Goal: Find specific page/section: Find specific page/section

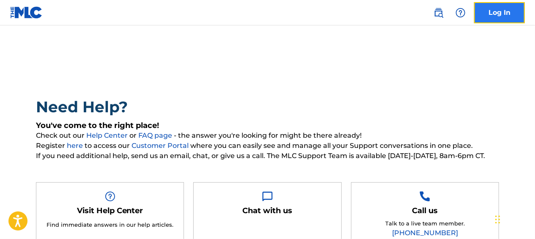
click at [508, 14] on link "Log In" at bounding box center [499, 12] width 51 height 21
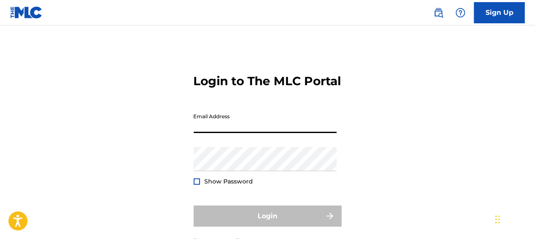
click at [255, 133] on input "Email Address" at bounding box center [265, 121] width 143 height 24
type input "[EMAIL_ADDRESS][DOMAIN_NAME]"
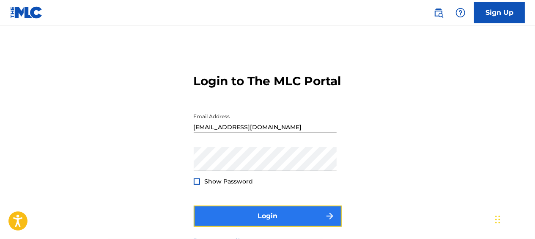
click at [282, 225] on button "Login" at bounding box center [268, 215] width 148 height 21
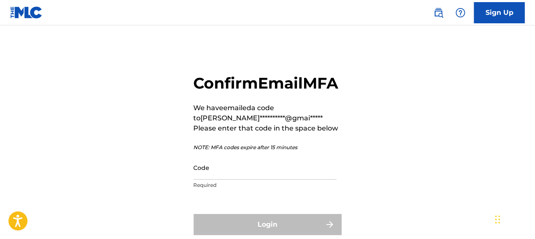
click at [212, 193] on div "Code Required" at bounding box center [265, 174] width 143 height 38
click at [212, 179] on input "Code" at bounding box center [265, 167] width 143 height 24
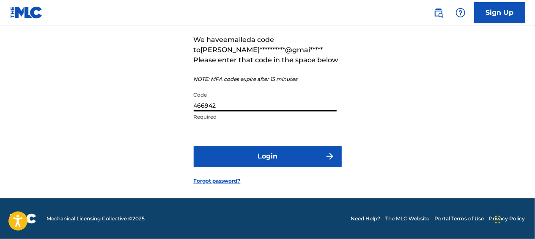
scroll to position [84, 0]
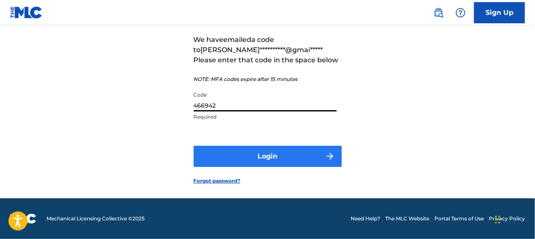
type input "466942"
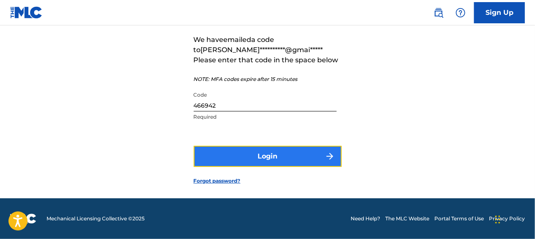
click at [315, 155] on button "Login" at bounding box center [268, 155] width 148 height 21
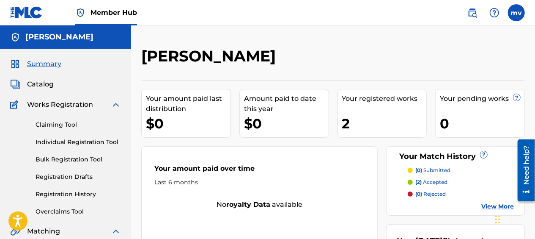
click at [424, 182] on p "(2) accepted" at bounding box center [431, 182] width 32 height 8
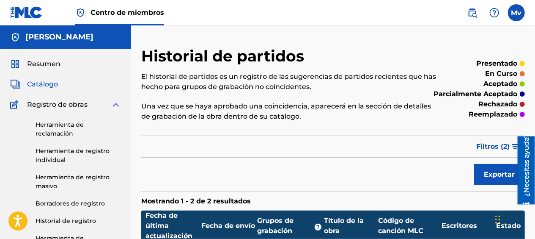
click at [22, 89] on link "Catálogo" at bounding box center [34, 84] width 48 height 10
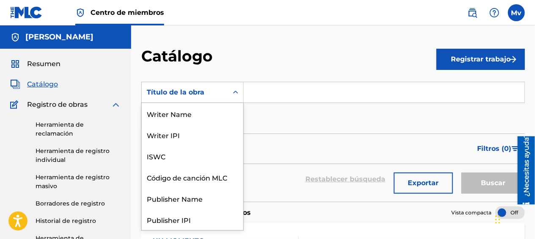
click at [227, 90] on div "Título de la obra" at bounding box center [185, 92] width 86 height 16
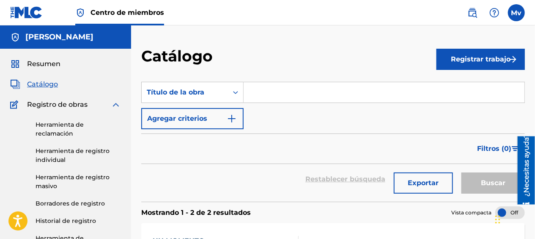
click at [280, 97] on input "Formulario de búsqueda" at bounding box center [384, 92] width 281 height 20
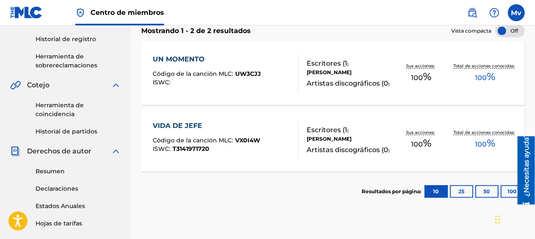
scroll to position [176, 0]
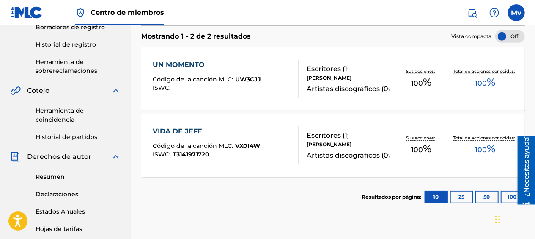
type input "un"
click at [206, 72] on div "UN MOMENTO Código de la canción MLC: UW3CJJ ISWC :" at bounding box center [207, 79] width 108 height 38
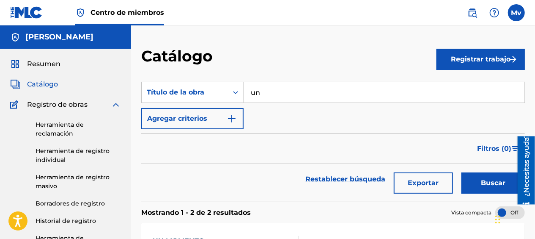
click at [272, 87] on input "un" at bounding box center [384, 92] width 281 height 20
type input "u"
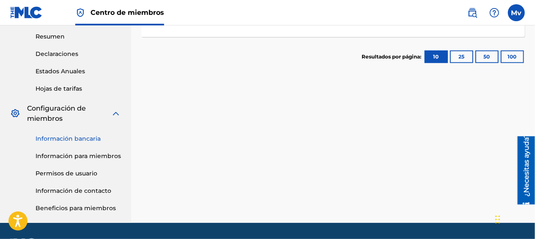
scroll to position [317, 0]
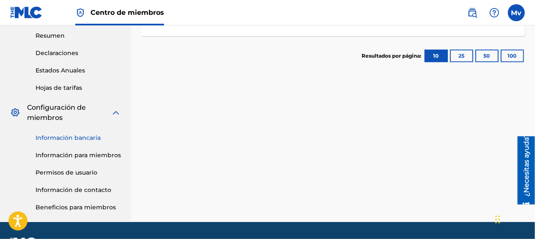
click at [88, 139] on link "Información bancaria" at bounding box center [78, 137] width 85 height 9
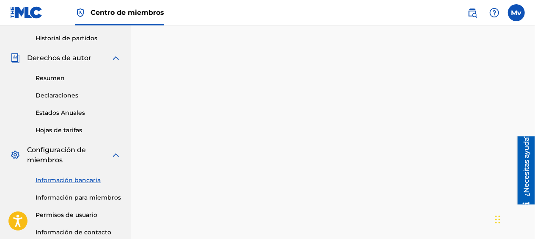
scroll to position [274, 0]
